Goal: Transaction & Acquisition: Purchase product/service

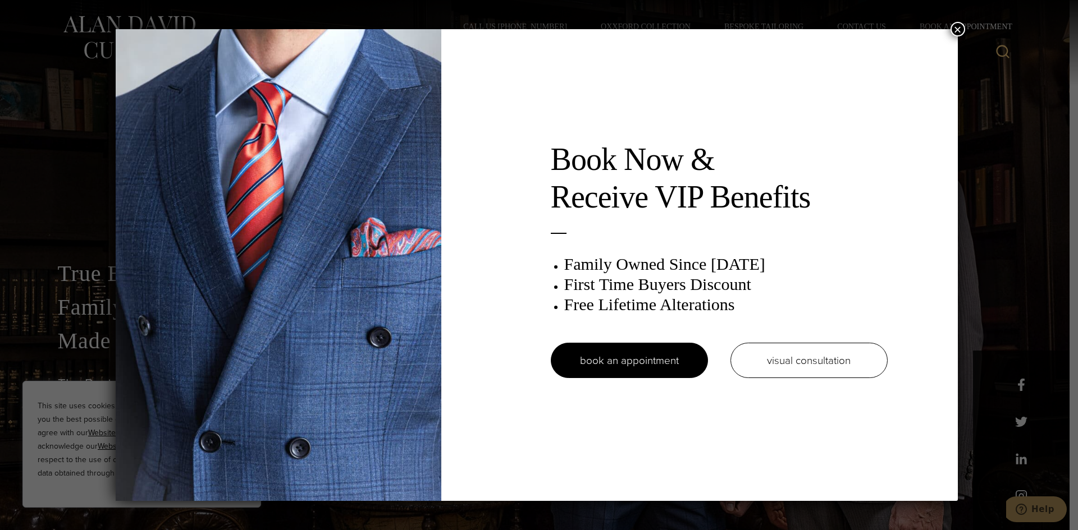
click at [957, 25] on button "×" at bounding box center [957, 29] width 15 height 15
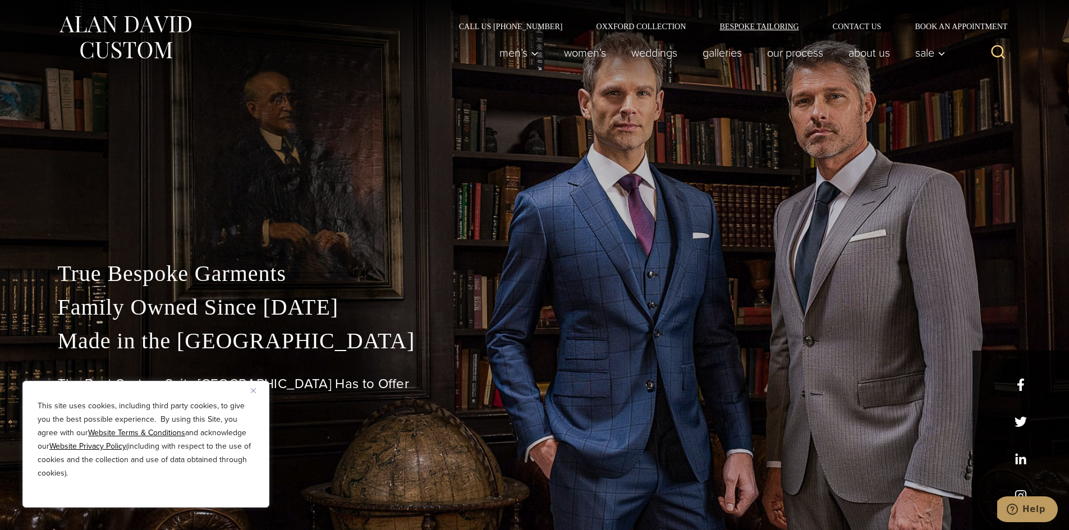
click at [763, 26] on link "Bespoke Tailoring" at bounding box center [759, 26] width 113 height 8
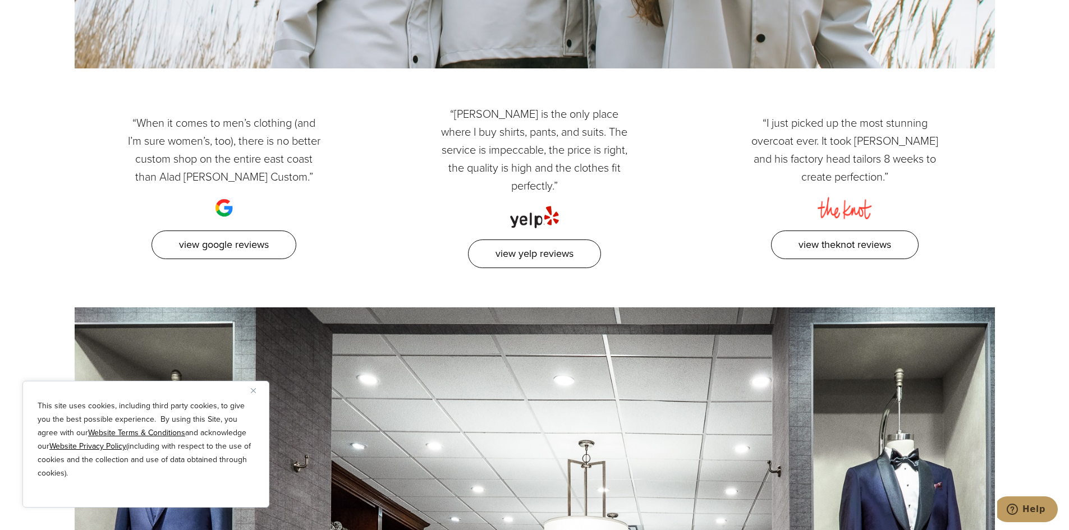
scroll to position [5388, 0]
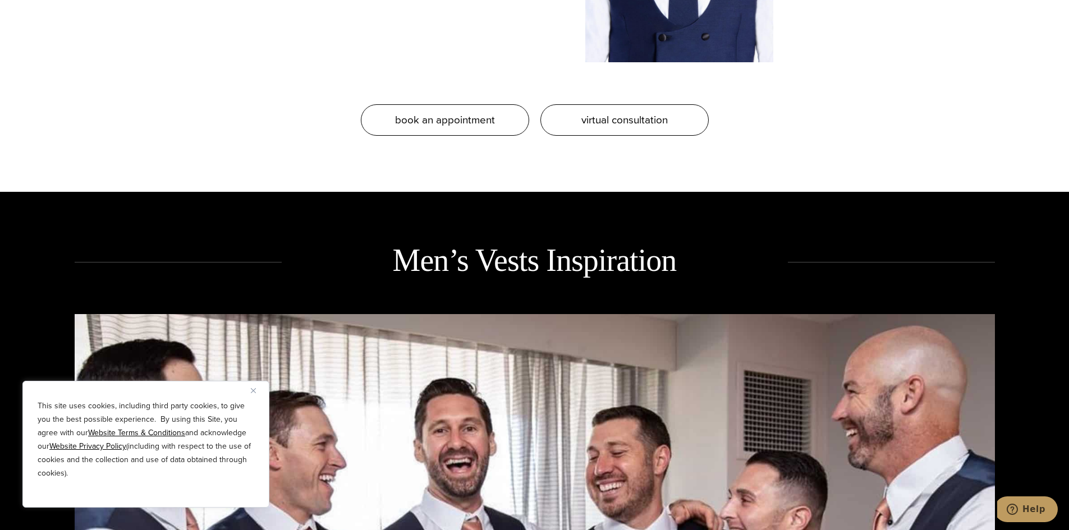
scroll to position [1403, 0]
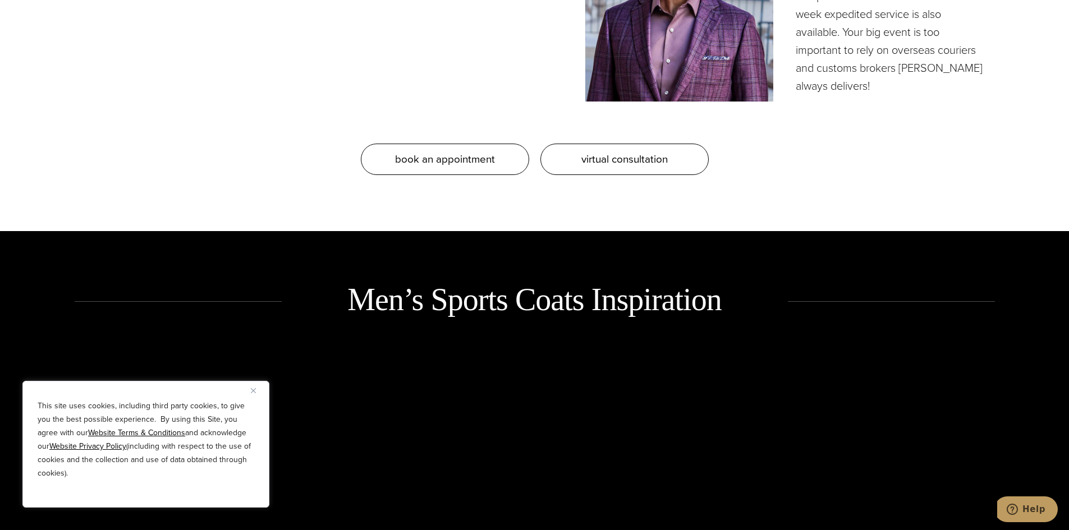
scroll to position [1347, 0]
